Goal: Task Accomplishment & Management: Use online tool/utility

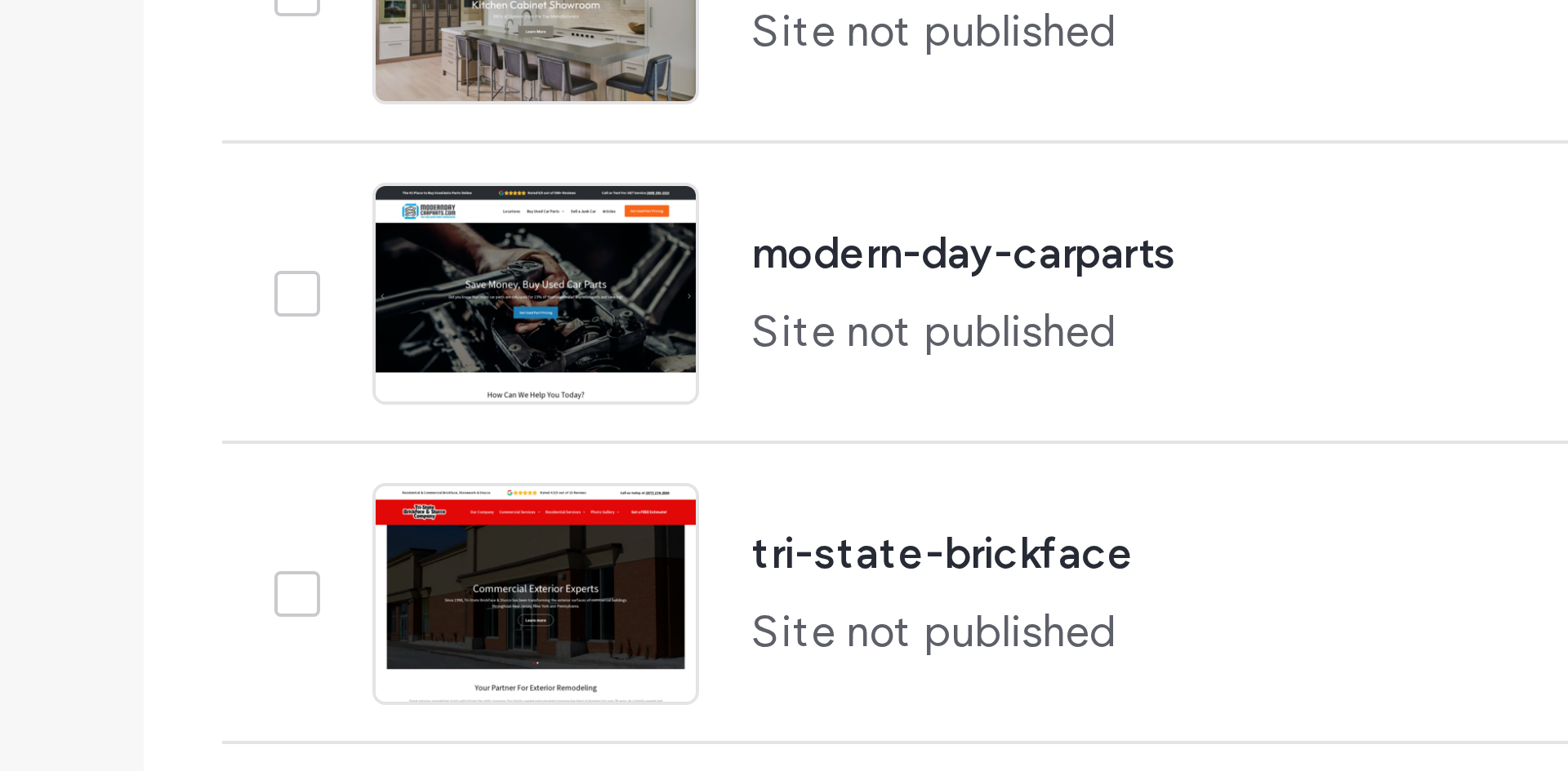
scroll to position [195, 0]
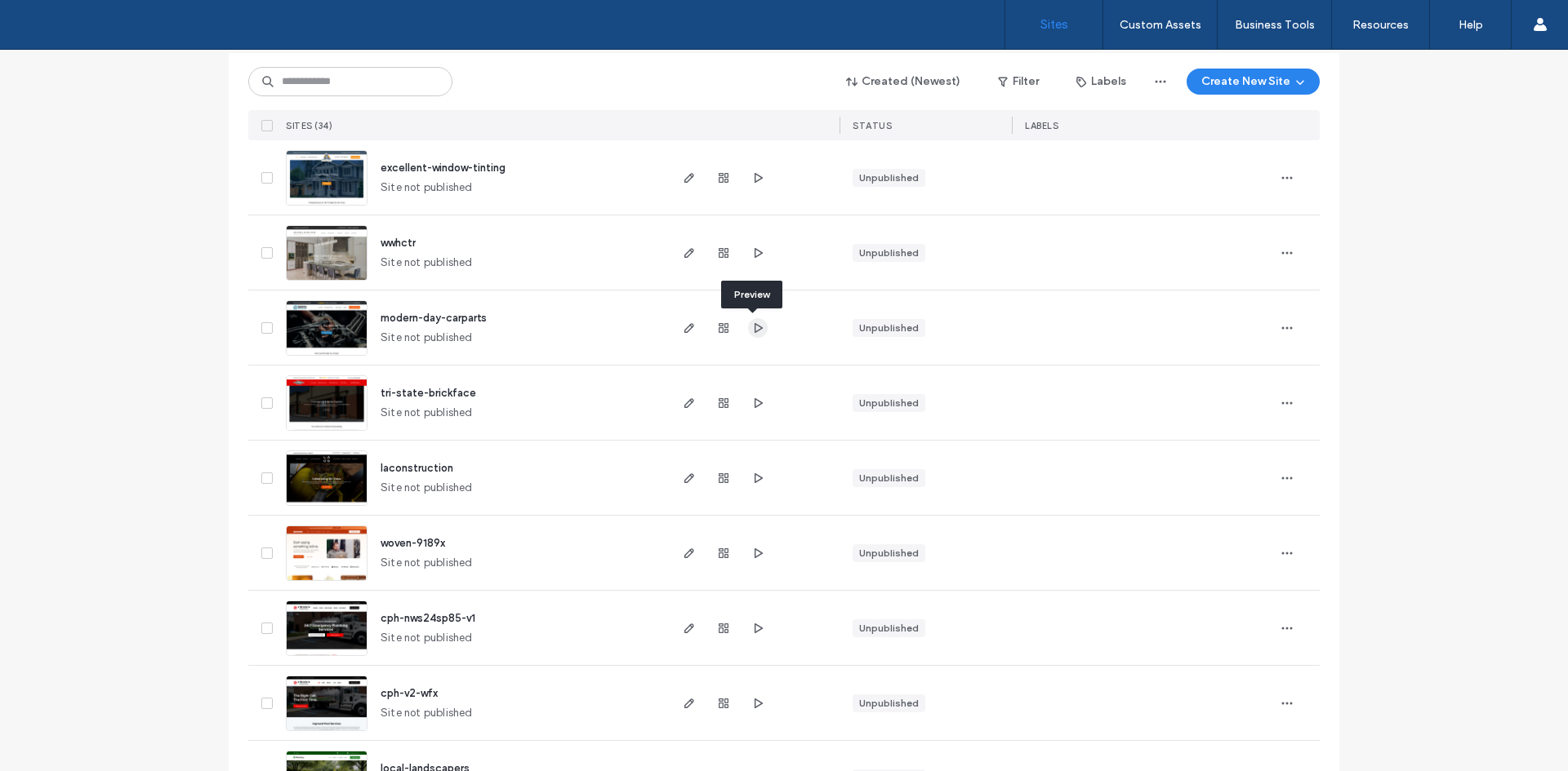
click at [753, 329] on icon "button" at bounding box center [758, 328] width 13 height 13
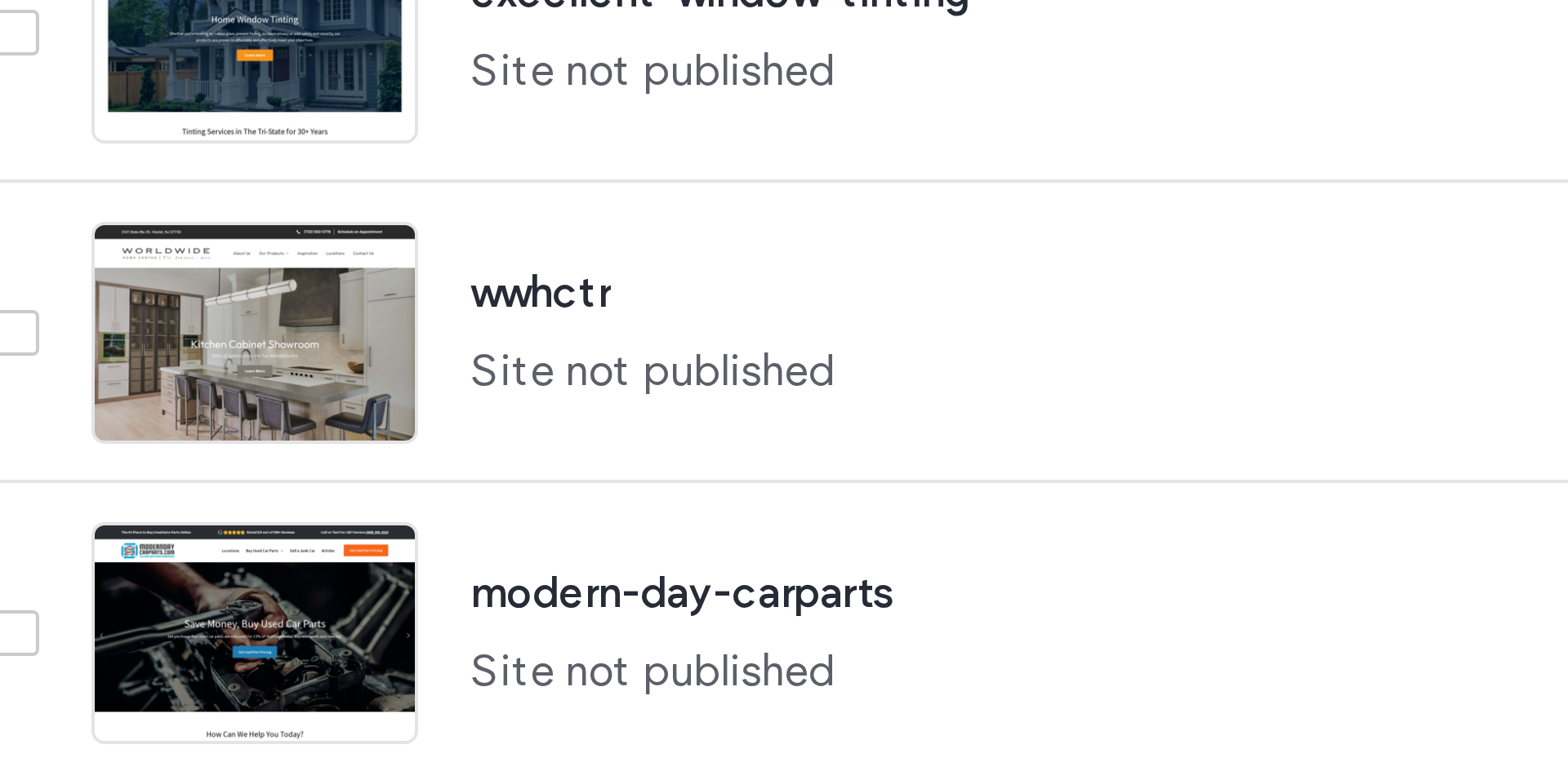
scroll to position [231, 0]
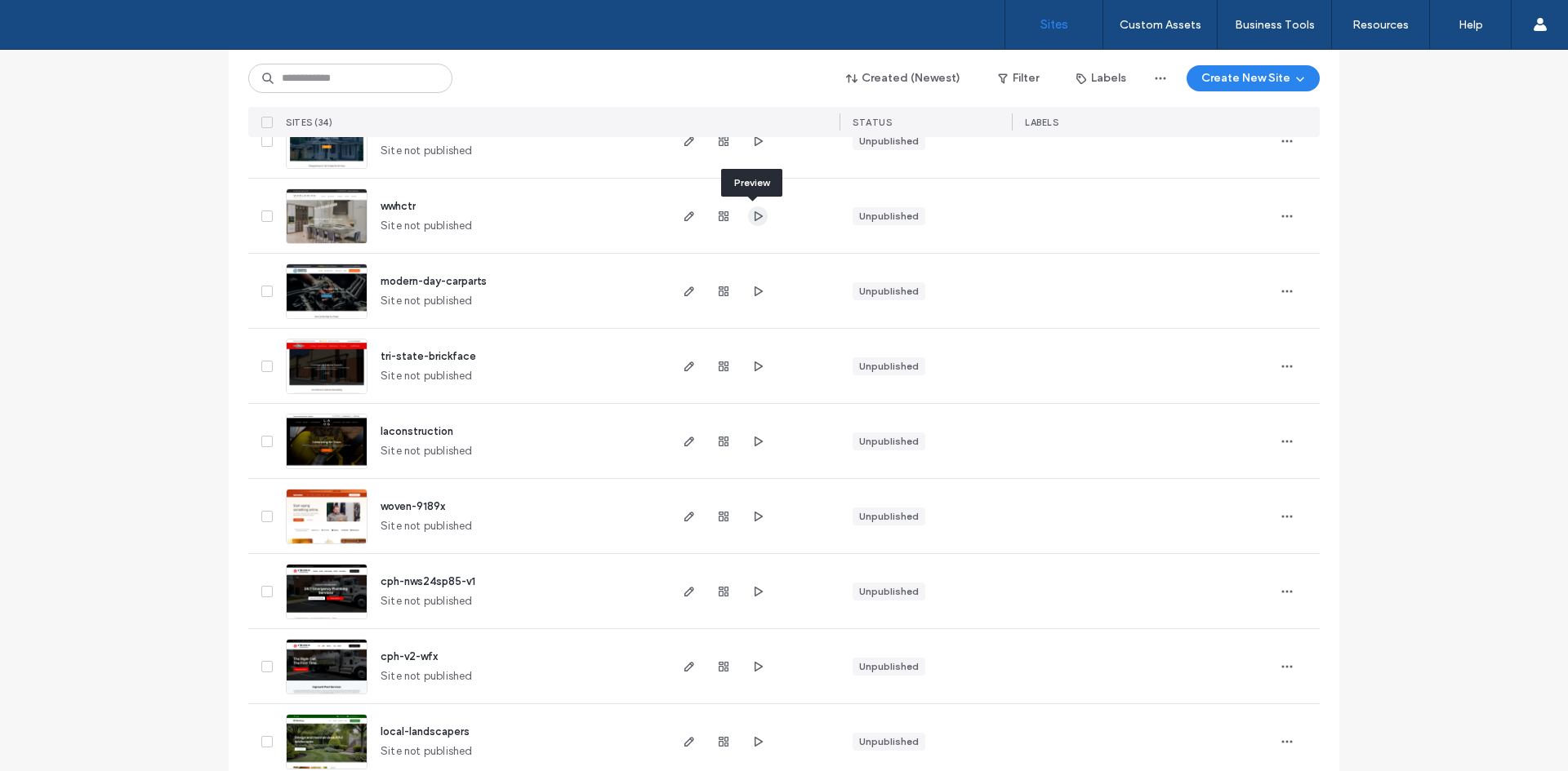
click at [752, 215] on icon "button" at bounding box center [758, 216] width 13 height 13
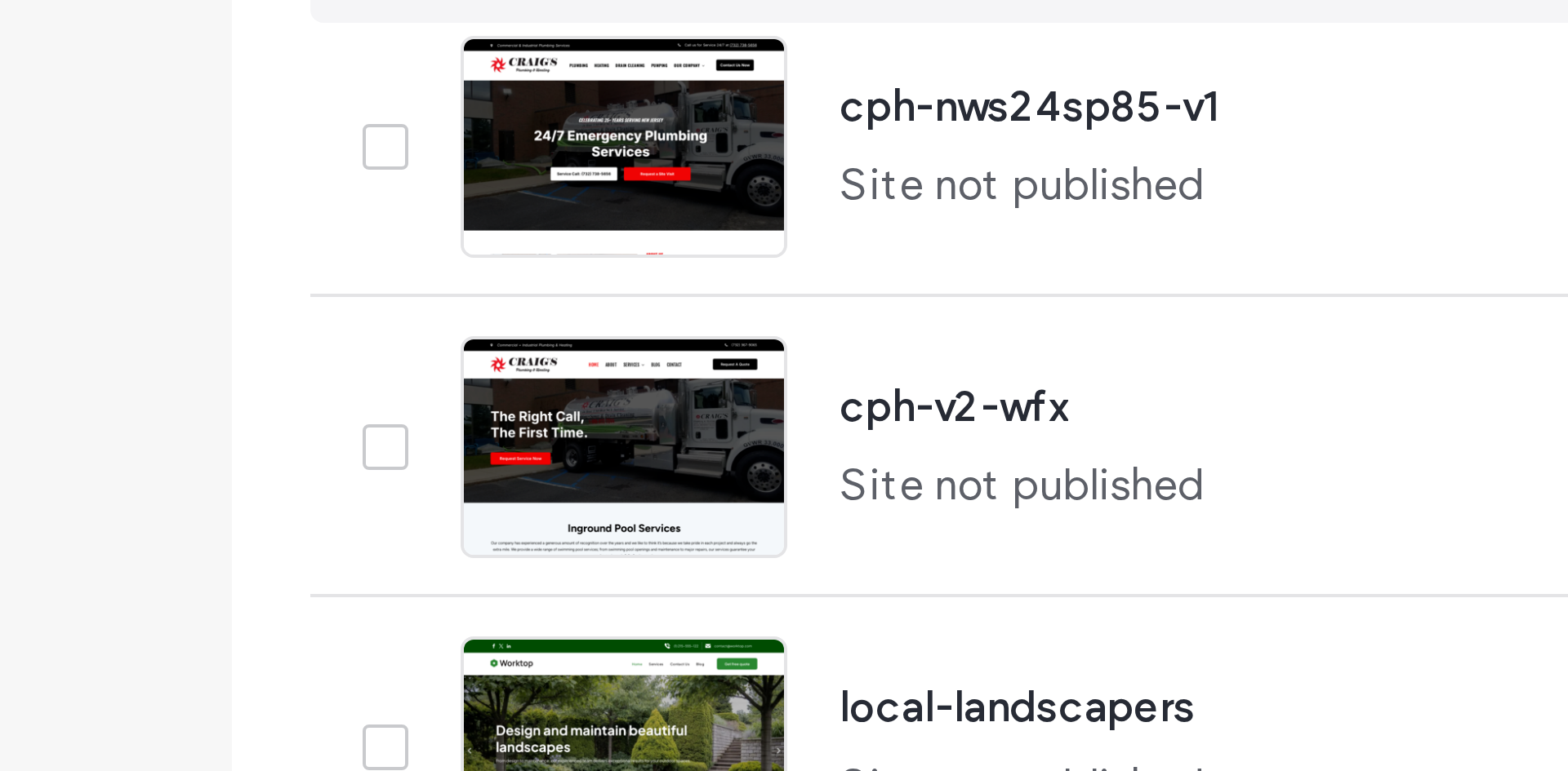
scroll to position [637, 0]
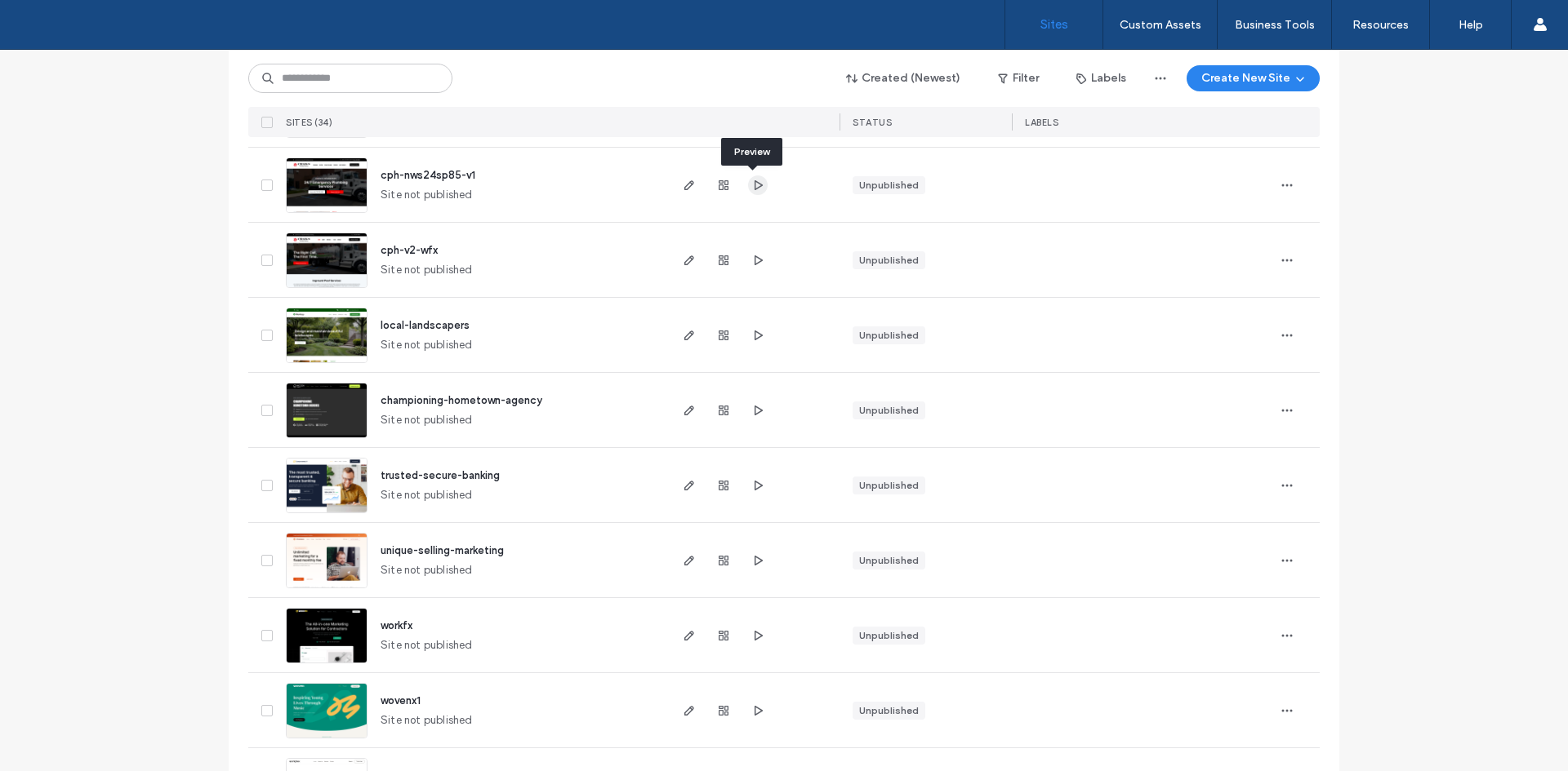
click at [751, 184] on icon "button" at bounding box center [758, 185] width 13 height 13
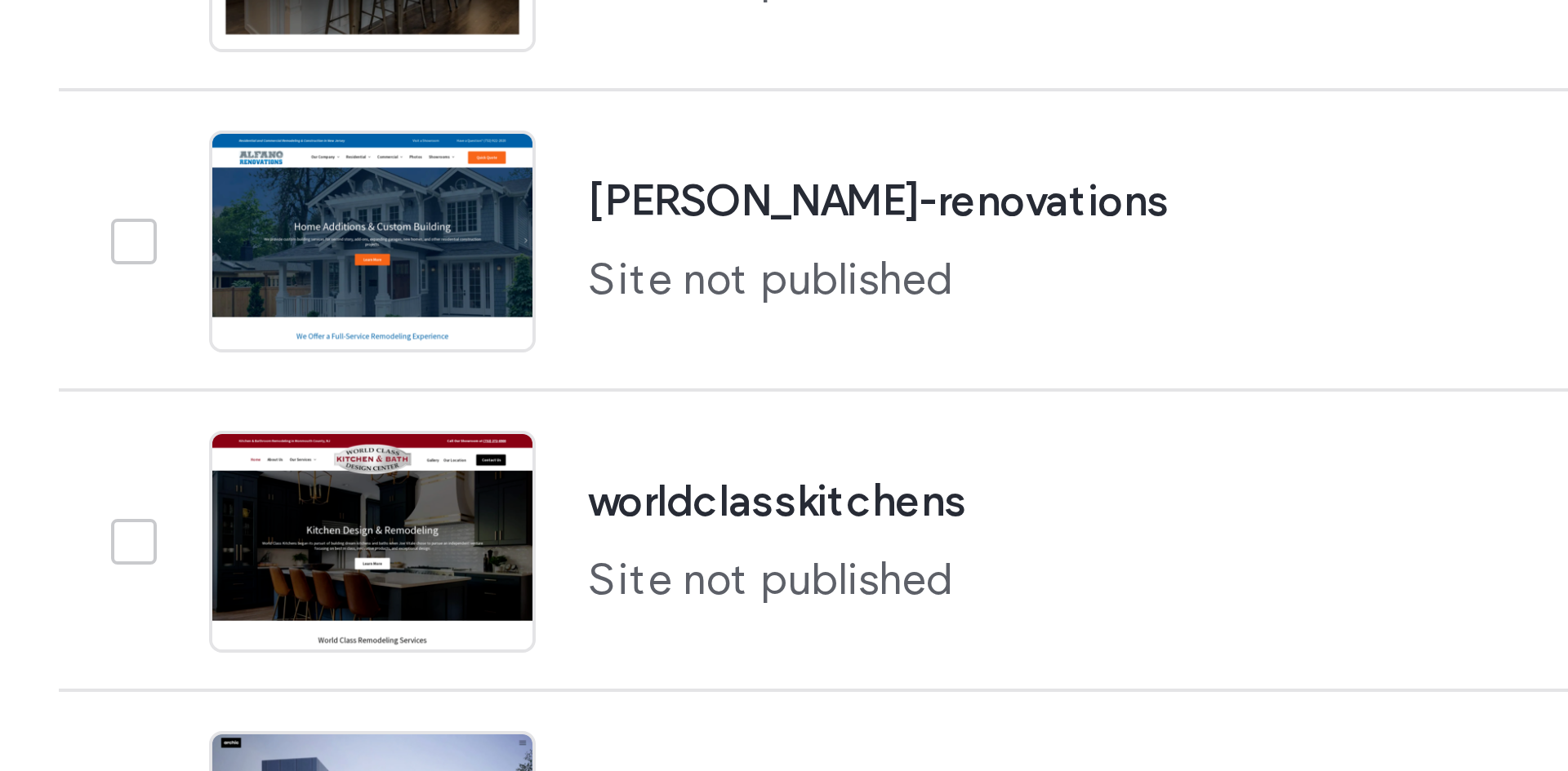
scroll to position [1812, 0]
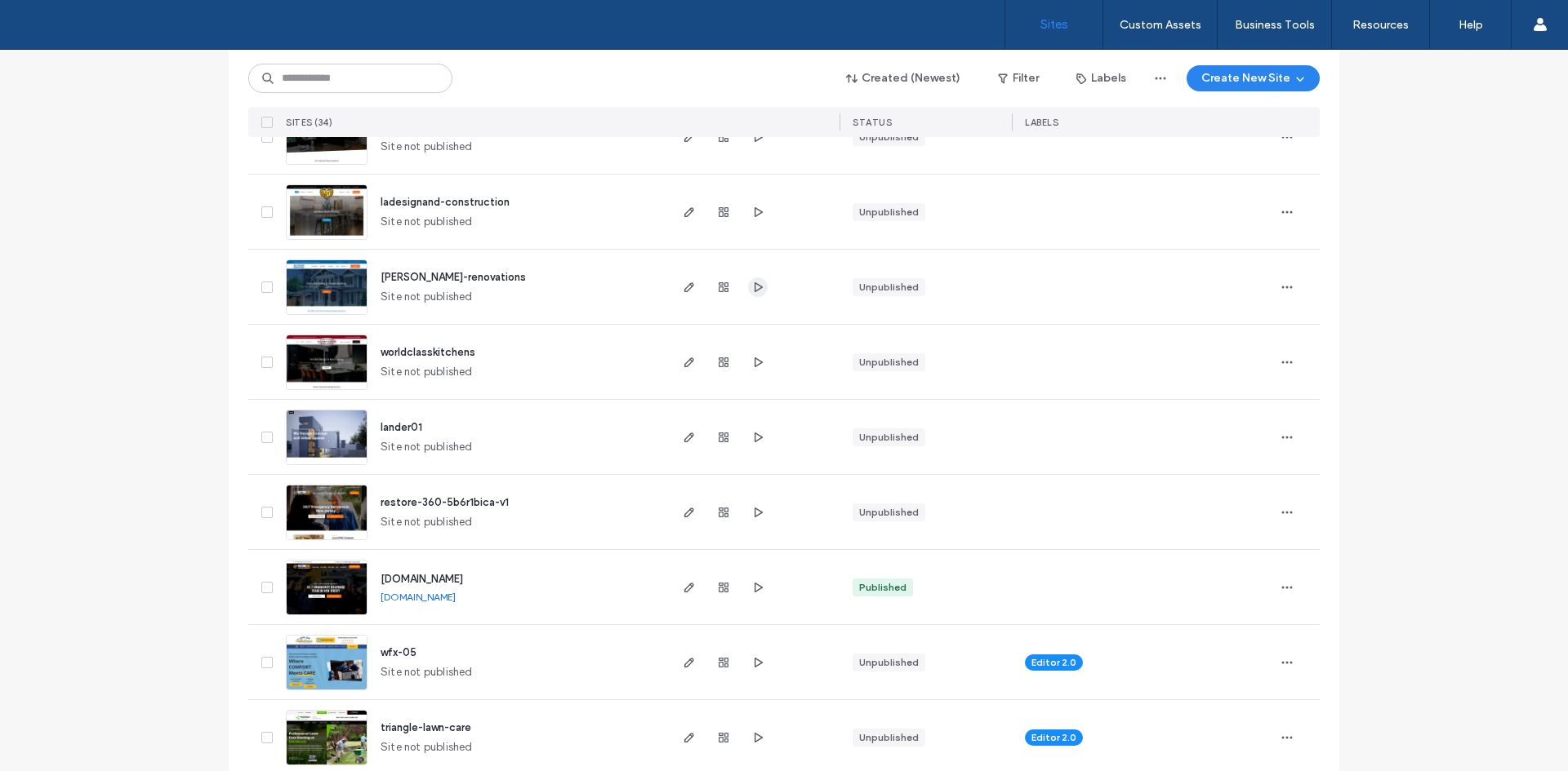
click at [756, 287] on use "button" at bounding box center [759, 286] width 8 height 10
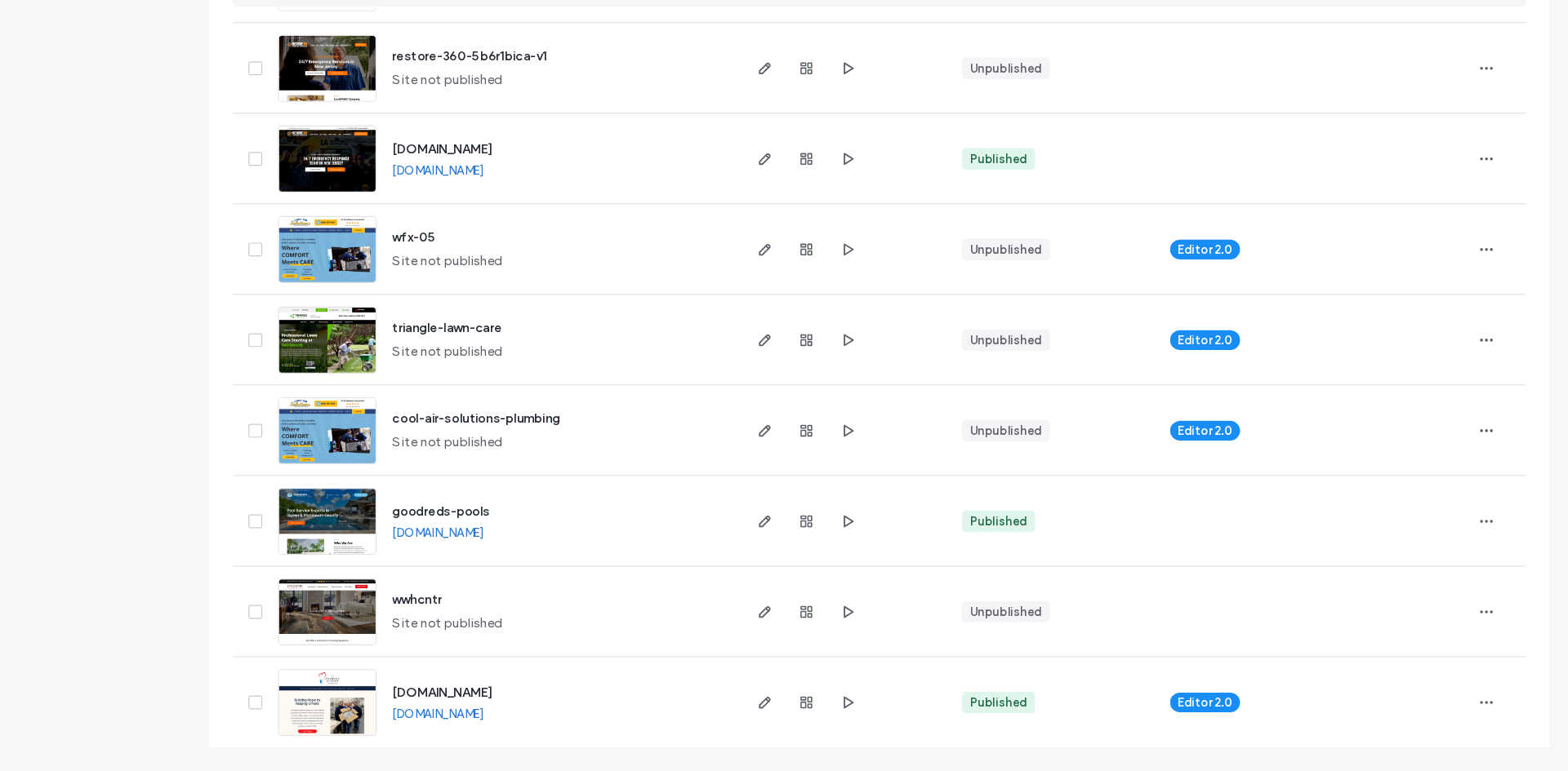
scroll to position [0, 0]
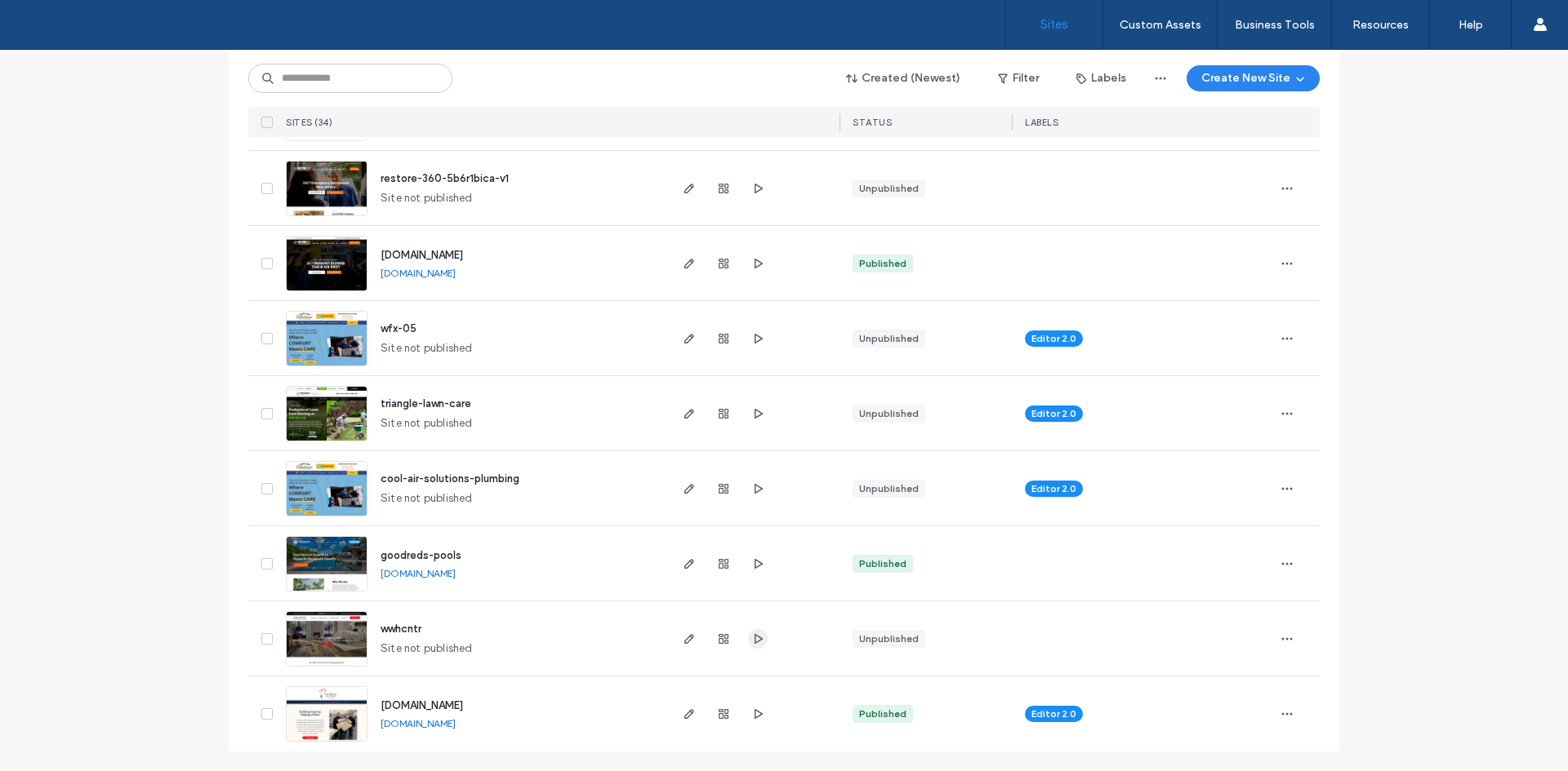
click at [755, 636] on icon "button" at bounding box center [758, 639] width 13 height 13
click at [684, 638] on use "button" at bounding box center [689, 639] width 10 height 10
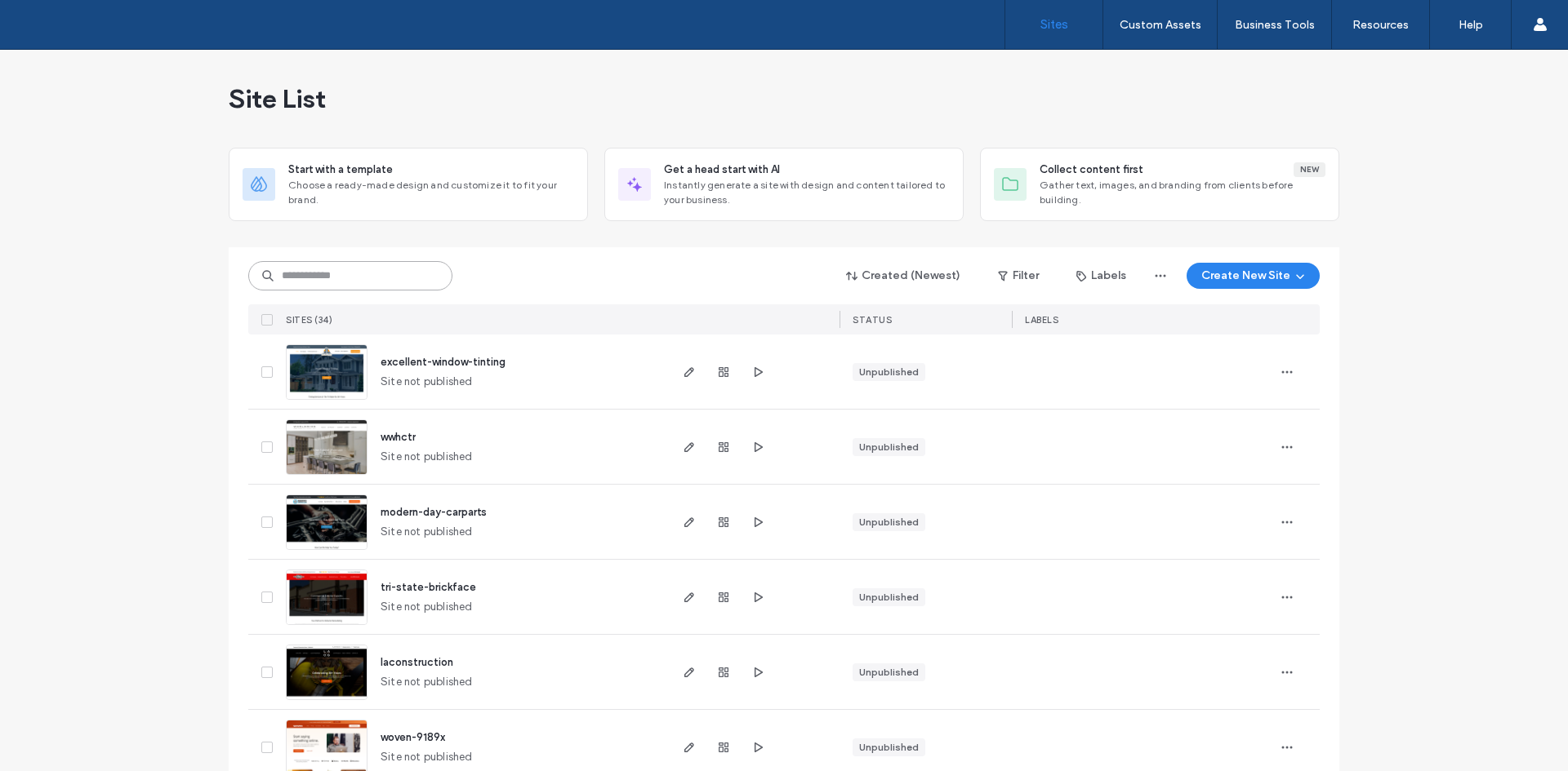
click at [311, 267] on input at bounding box center [350, 275] width 204 height 29
type input "******"
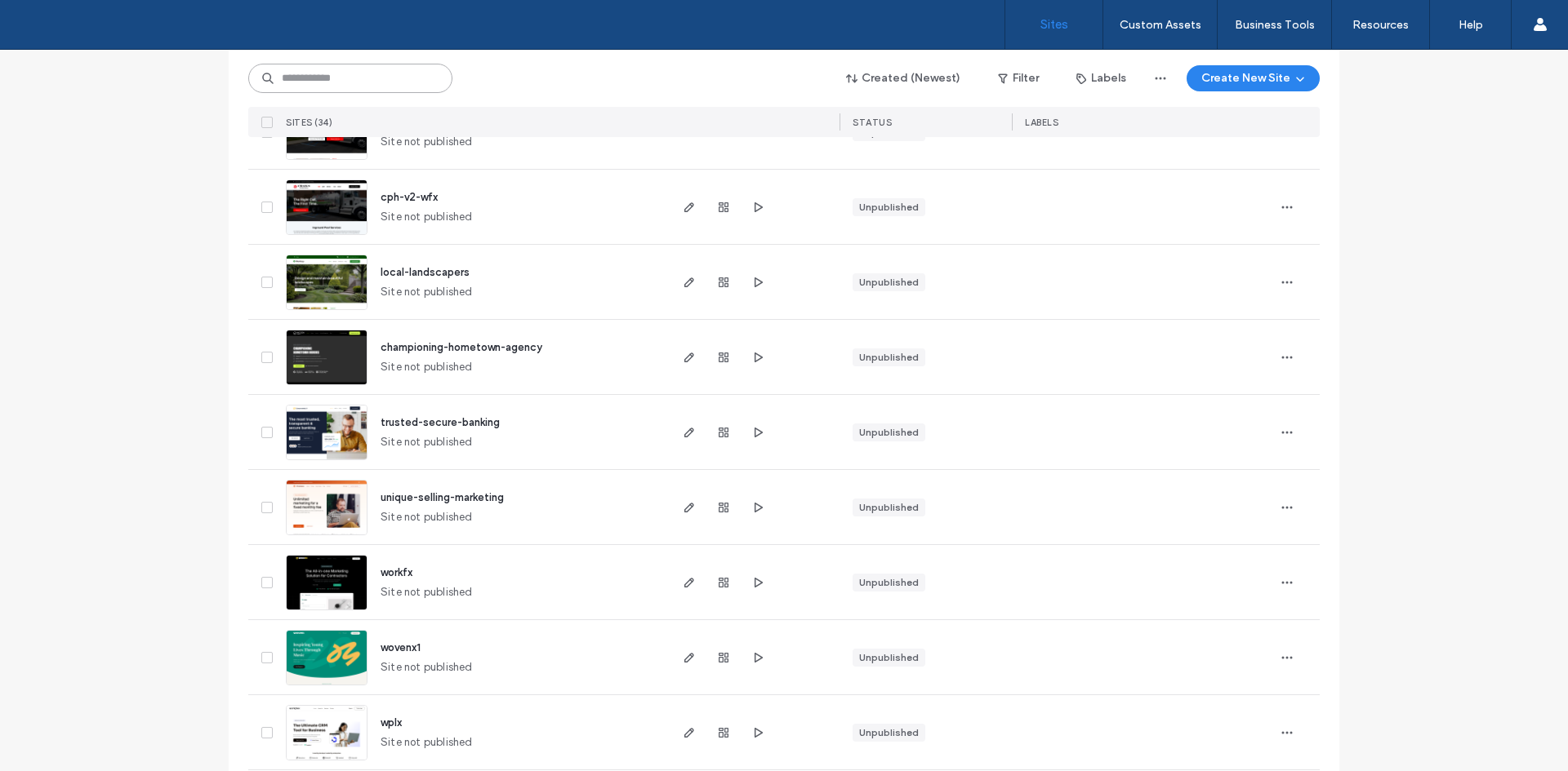
scroll to position [2137, 0]
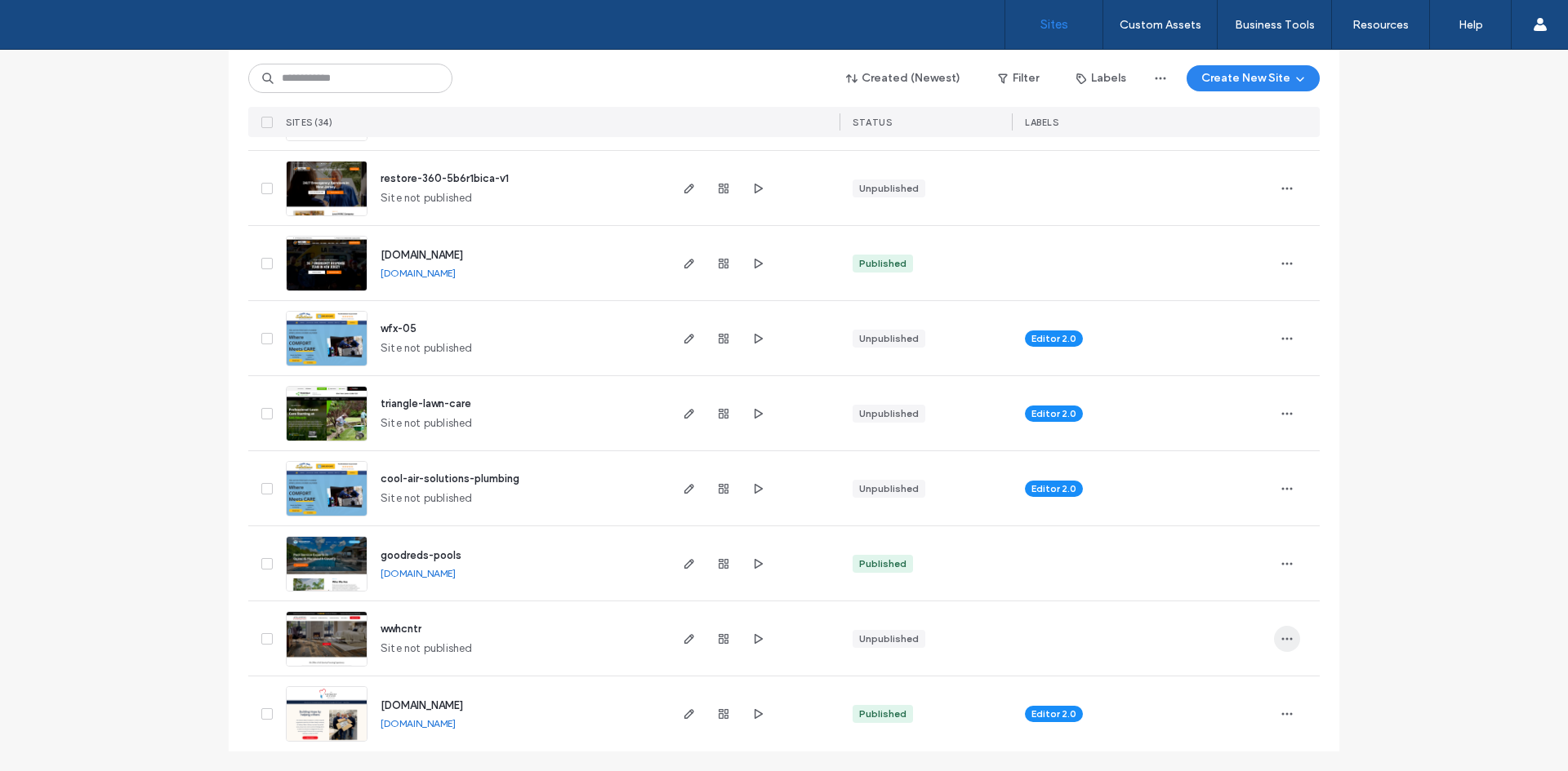
click at [1282, 640] on use "button" at bounding box center [1288, 638] width 11 height 3
click at [1222, 509] on span "Duplicate Site" at bounding box center [1215, 504] width 73 height 16
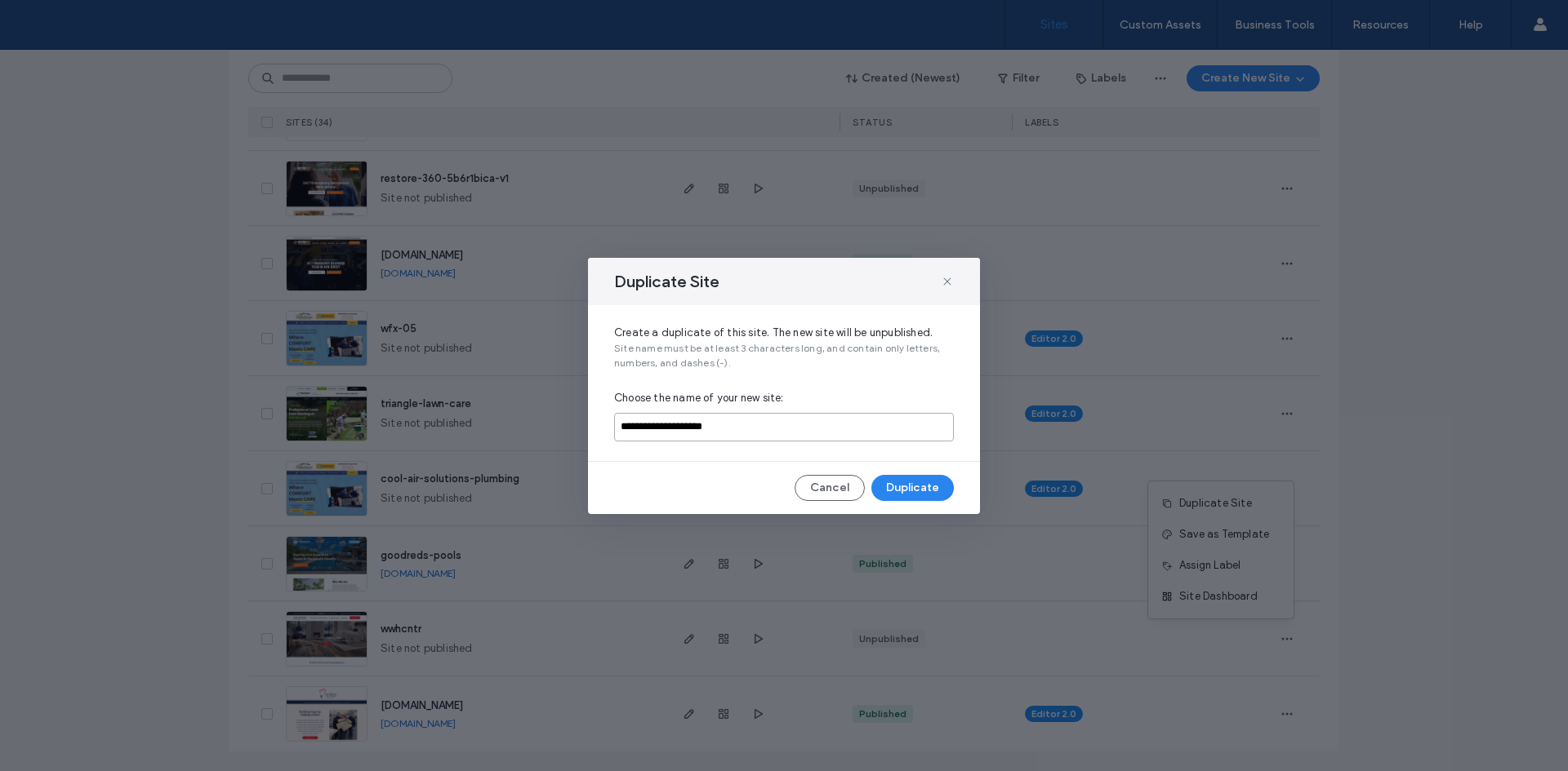
click at [828, 426] on input "**********" at bounding box center [783, 426] width 339 height 28
paste input "*****"
type input "**********"
click at [900, 491] on button "Duplicate" at bounding box center [912, 488] width 83 height 26
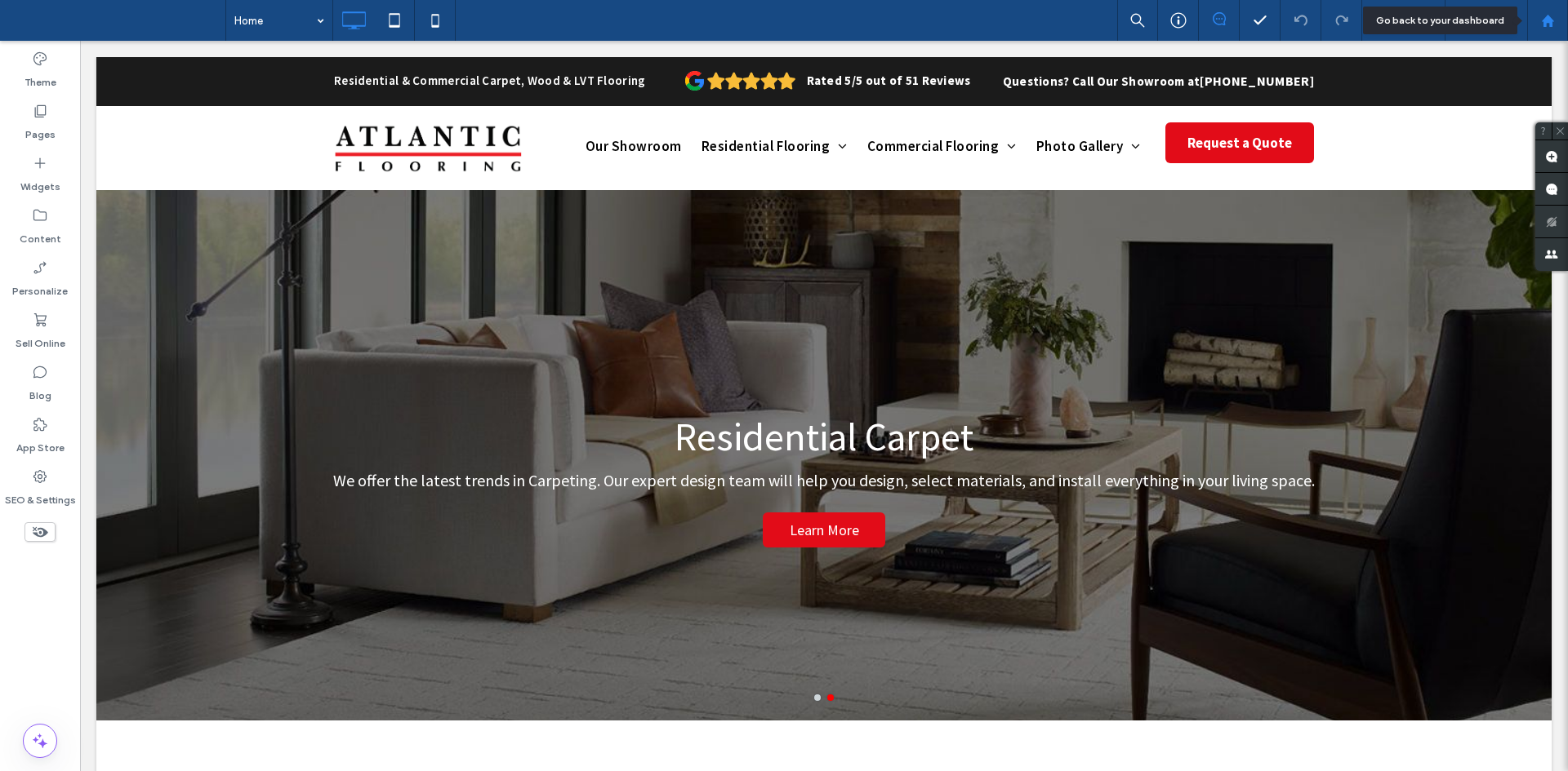
click at [1552, 9] on div at bounding box center [1547, 20] width 41 height 41
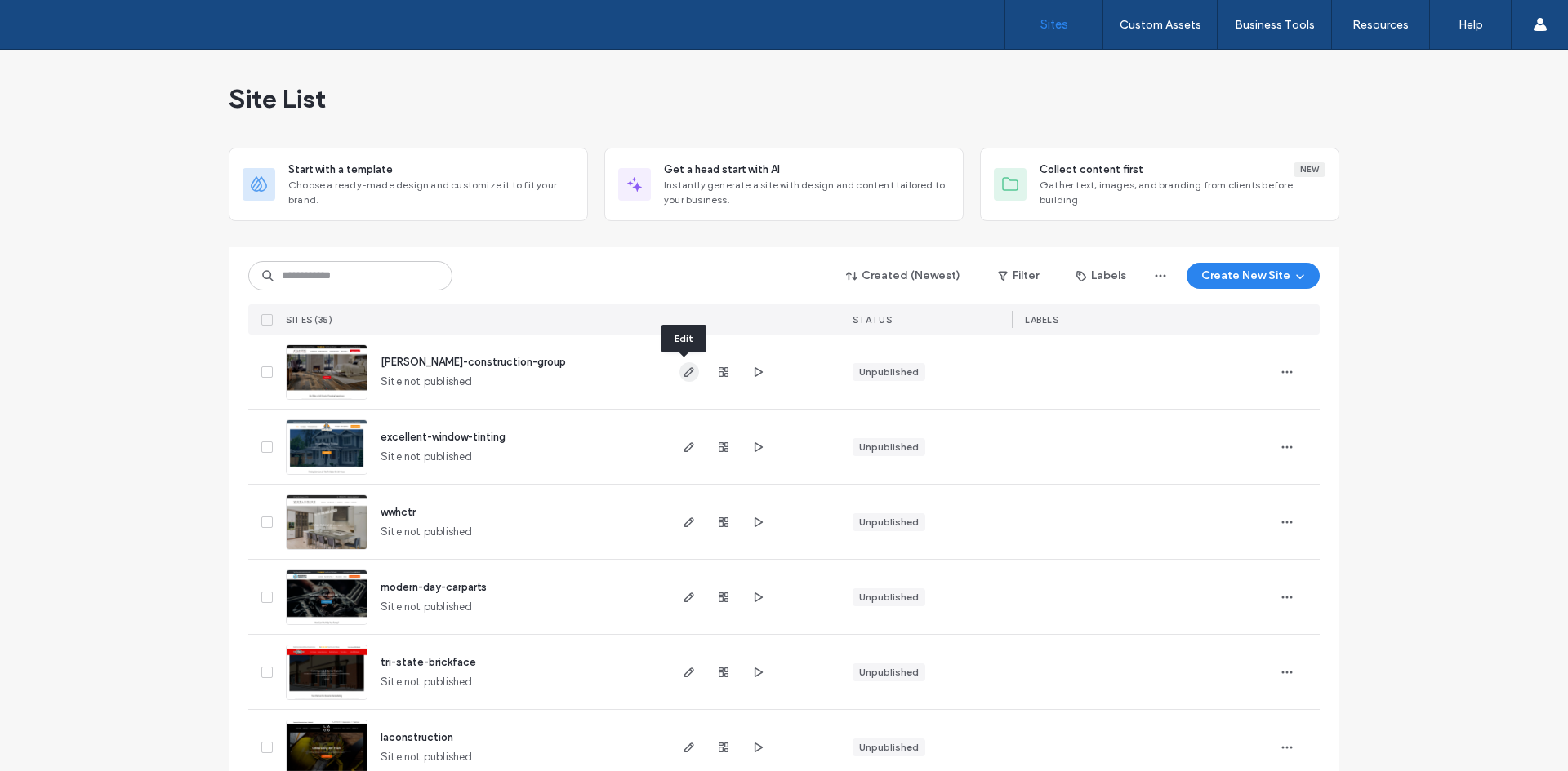
click at [686, 369] on icon "button" at bounding box center [689, 372] width 13 height 13
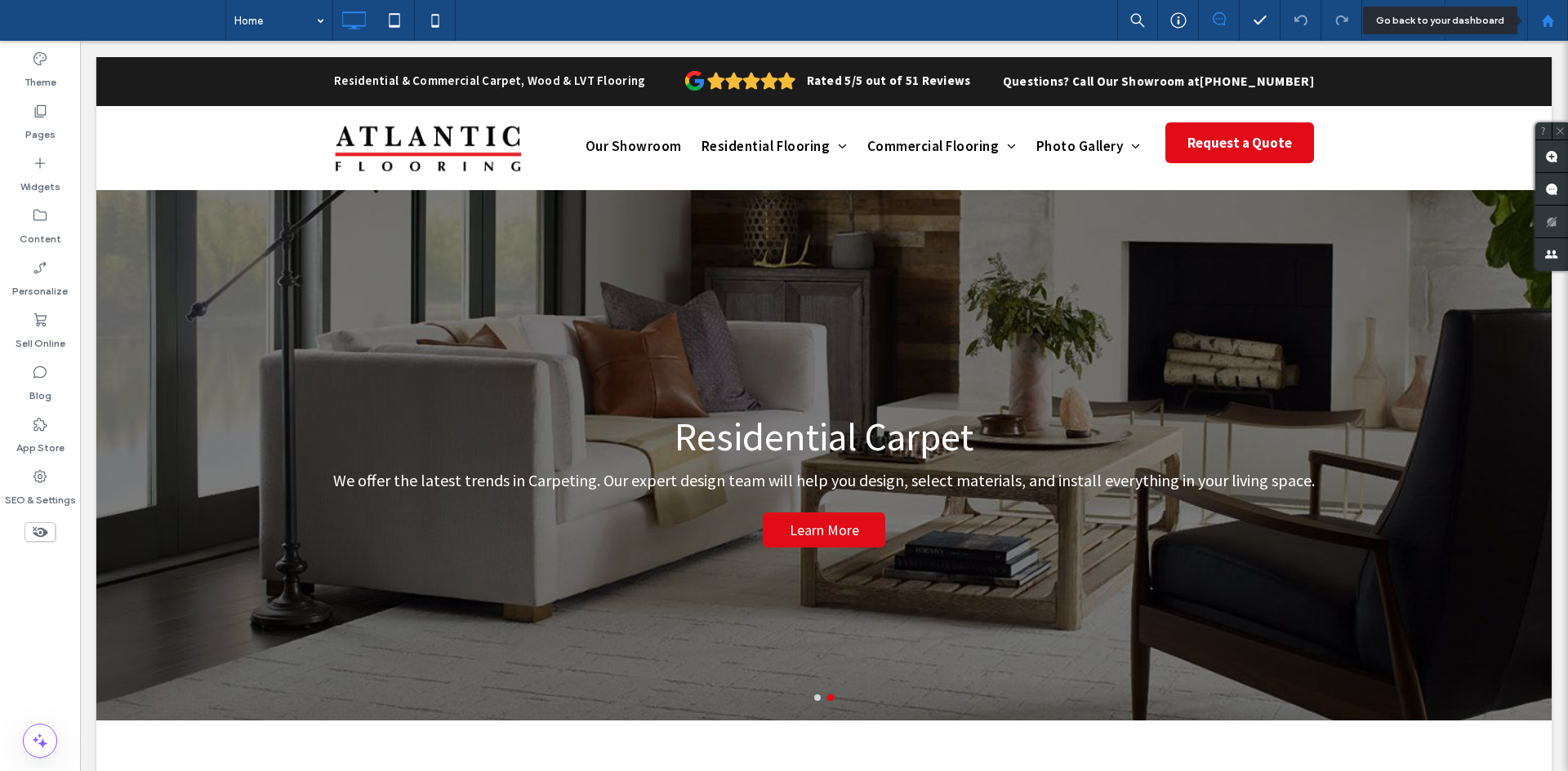
click at [1550, 33] on div at bounding box center [1547, 20] width 41 height 41
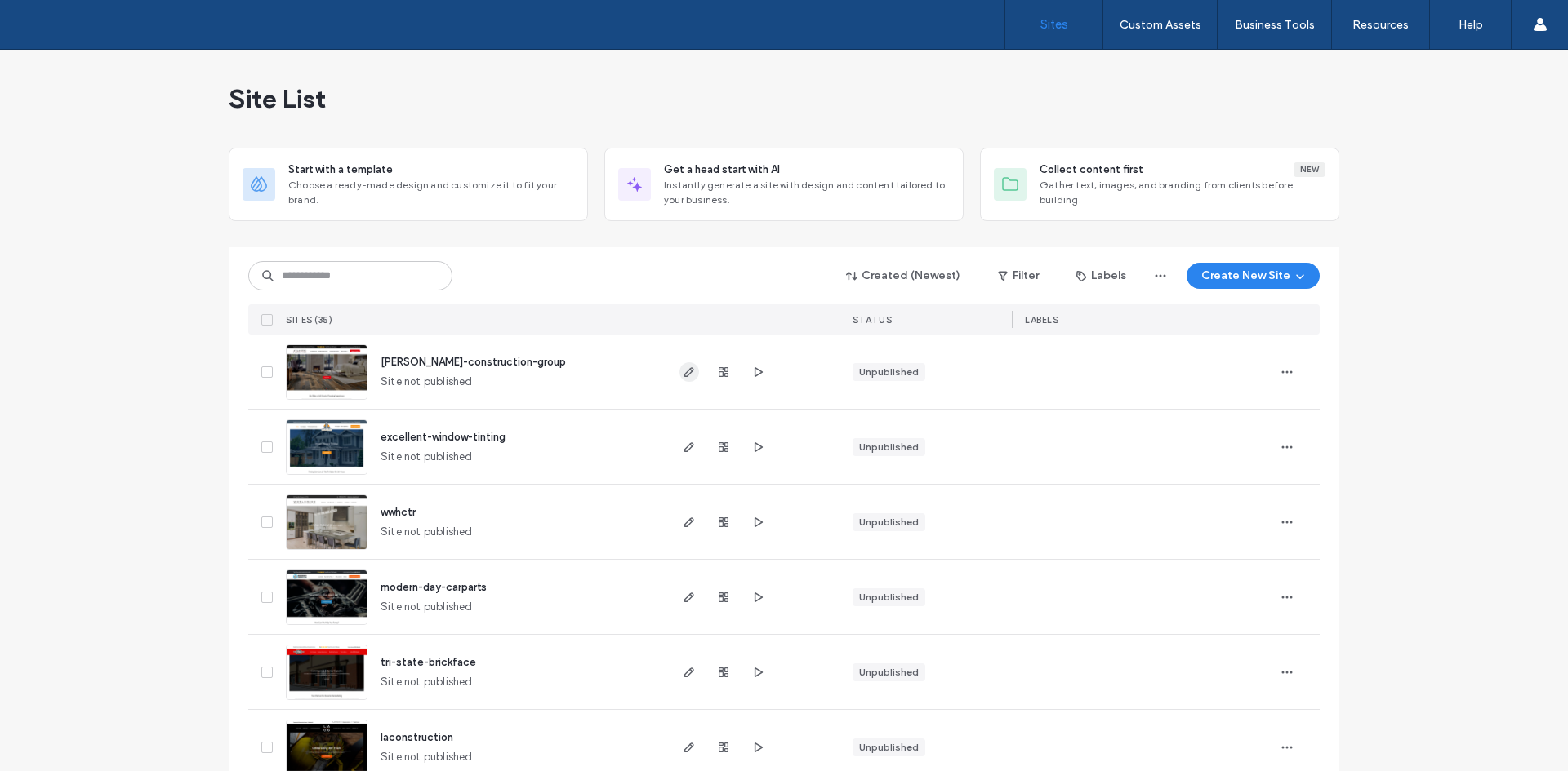
click at [679, 364] on span "button" at bounding box center [689, 373] width 20 height 20
